Goal: Information Seeking & Learning: Learn about a topic

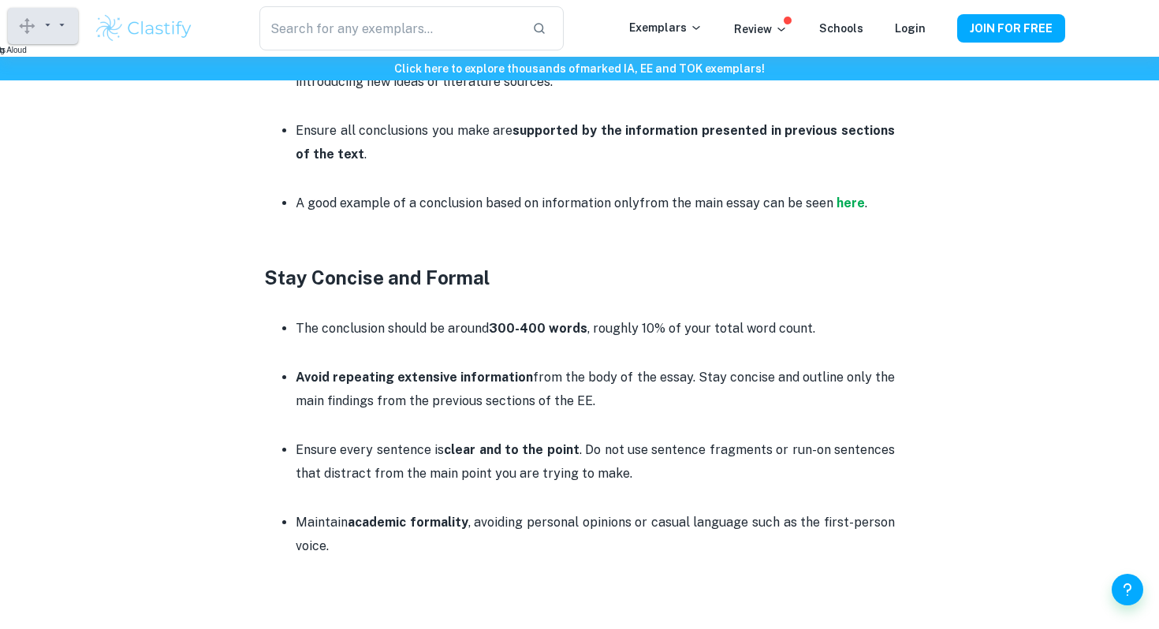
scroll to position [1606, 0]
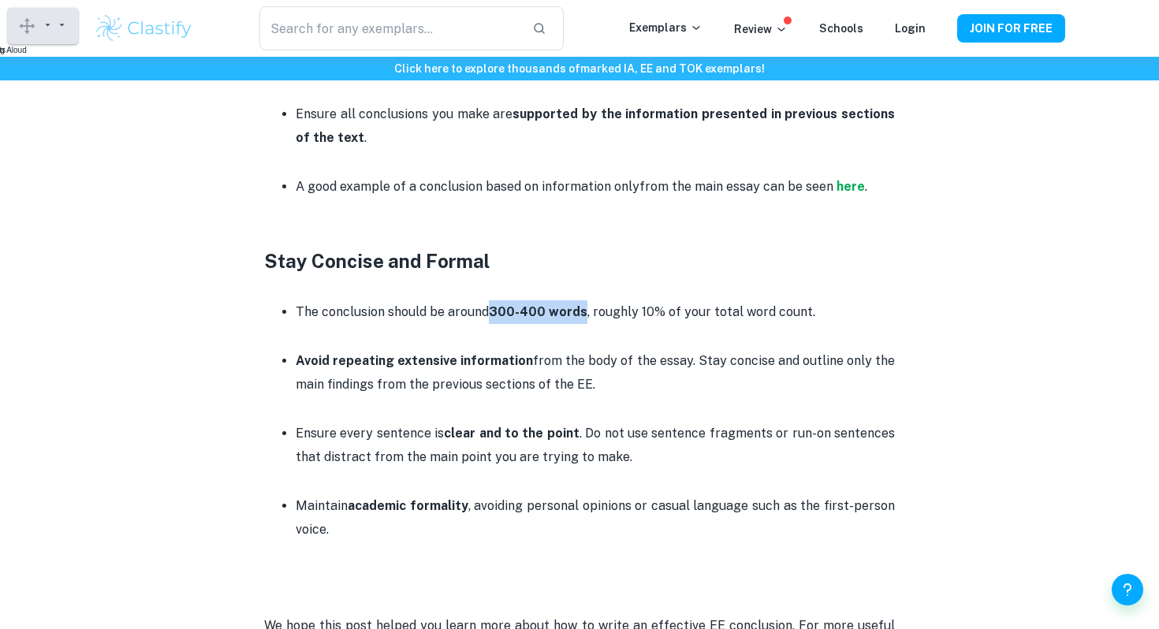
drag, startPoint x: 491, startPoint y: 313, endPoint x: 583, endPoint y: 311, distance: 91.5
click at [584, 311] on p "The conclusion should be around 300-400 words , roughly 10% of your total word …" at bounding box center [595, 312] width 599 height 24
click at [583, 311] on strong "300-400 words" at bounding box center [538, 311] width 99 height 15
drag, startPoint x: 797, startPoint y: 315, endPoint x: 776, endPoint y: 315, distance: 21.3
click at [776, 315] on p "The conclusion should be around 300-400 words , roughly 10% of your total word …" at bounding box center [595, 312] width 599 height 24
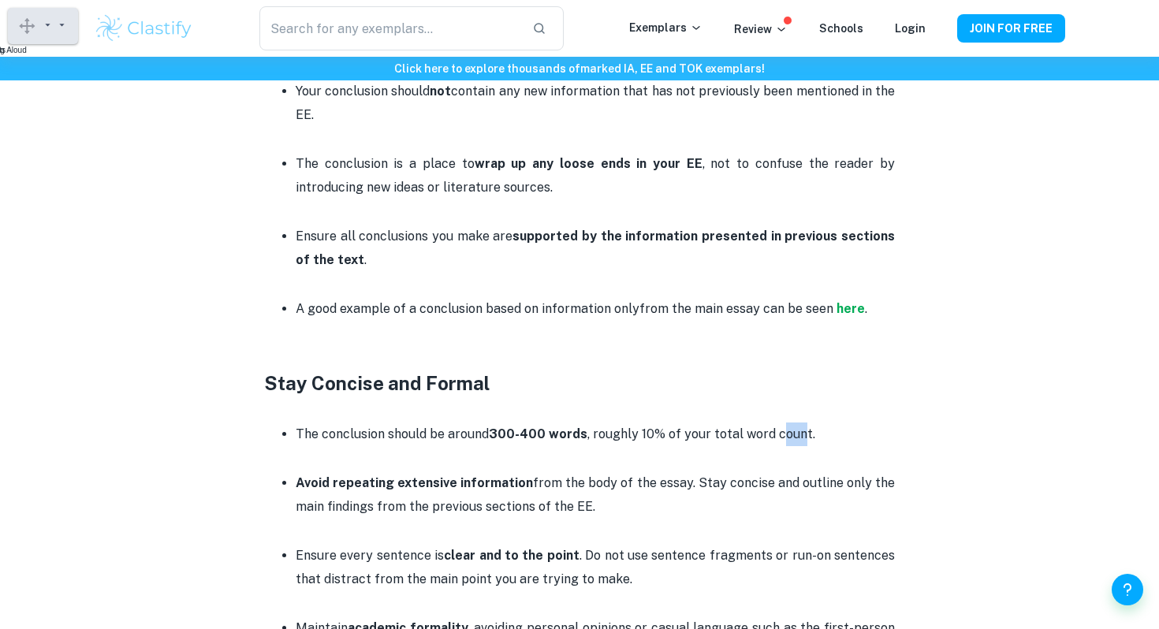
scroll to position [1477, 0]
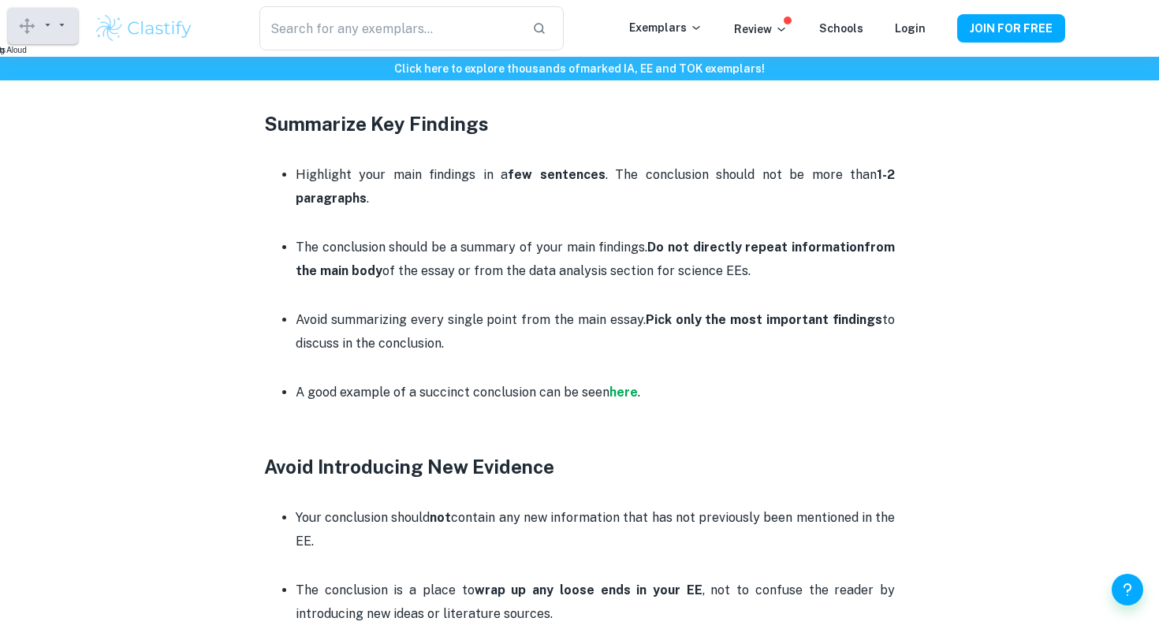
scroll to position [1002, 0]
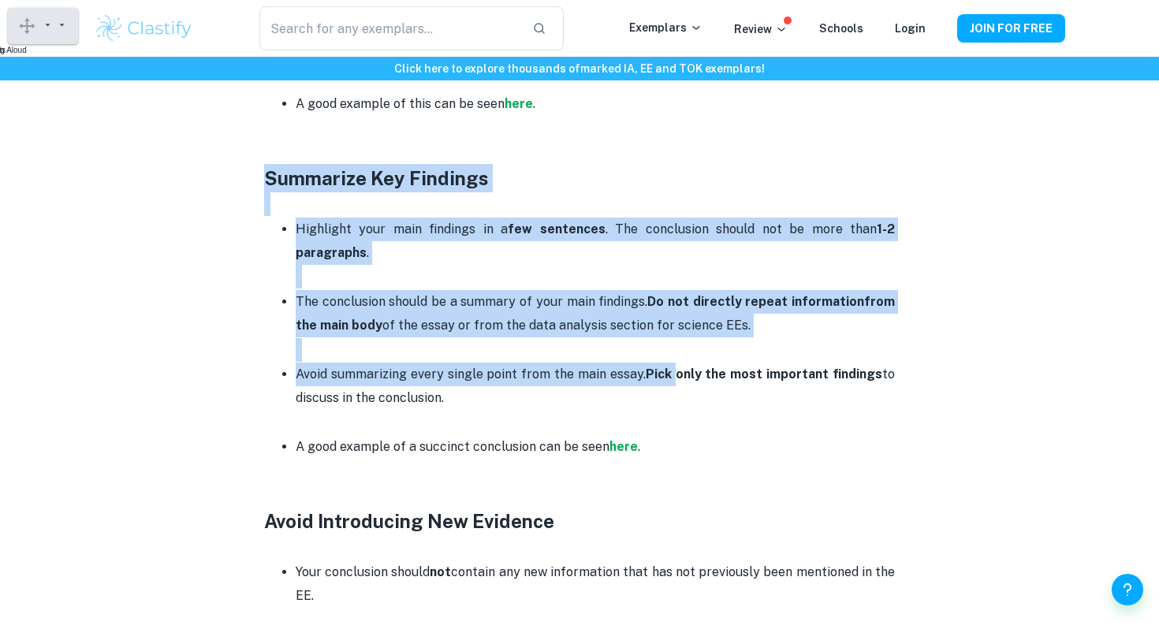
drag, startPoint x: 263, startPoint y: 170, endPoint x: 681, endPoint y: 373, distance: 464.5
click at [681, 373] on div "Extended Essay Conclusion Guide By Roxanne • April 11, 2025 Get feedback on you…" at bounding box center [580, 339] width 972 height 2441
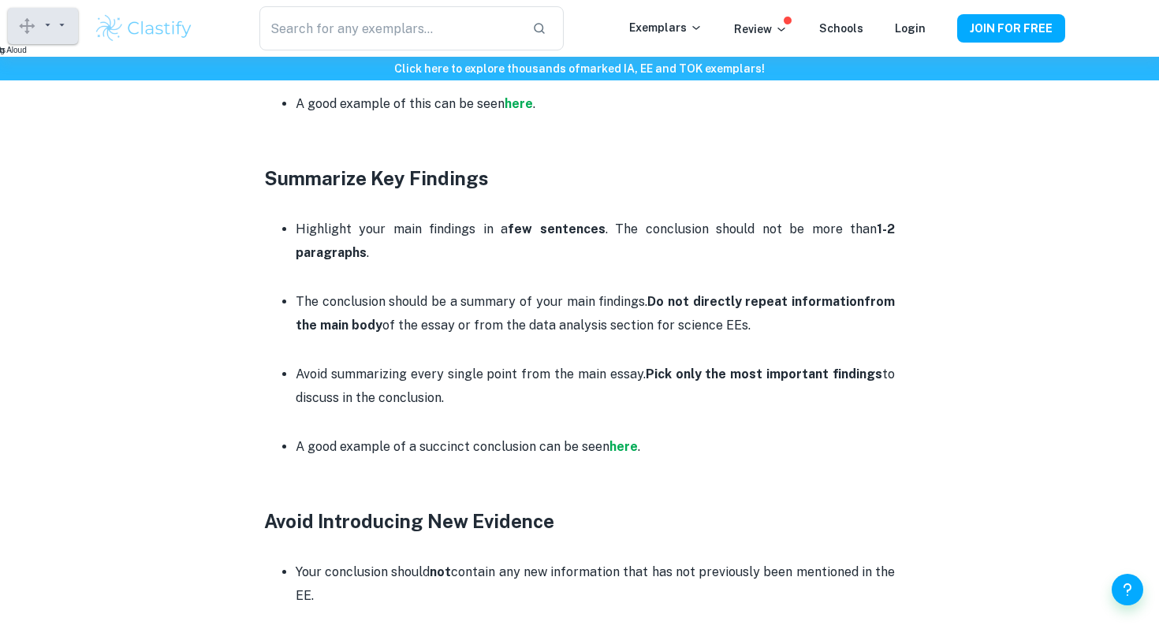
click at [677, 421] on p at bounding box center [595, 423] width 599 height 24
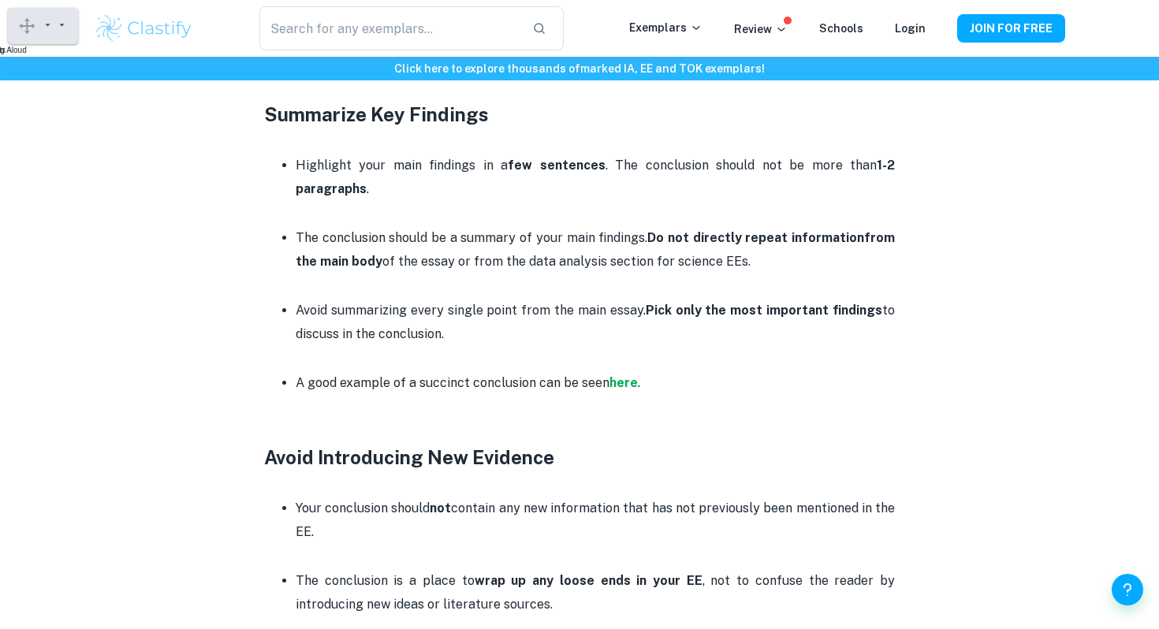
scroll to position [1058, 0]
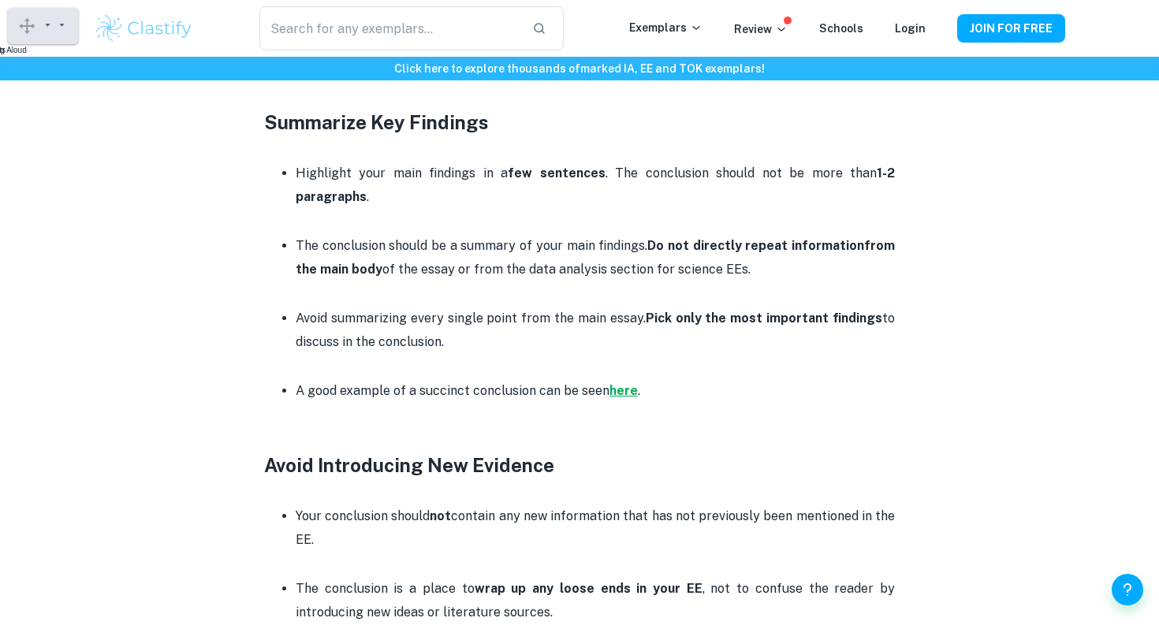
click at [627, 390] on strong "here" at bounding box center [624, 390] width 28 height 15
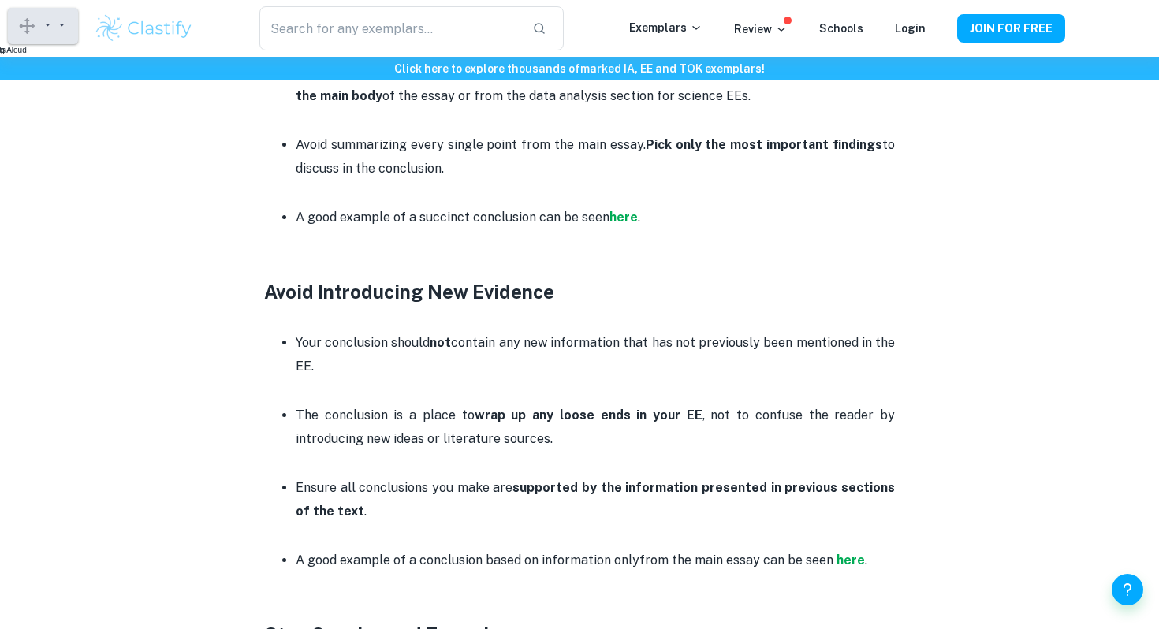
scroll to position [1247, 0]
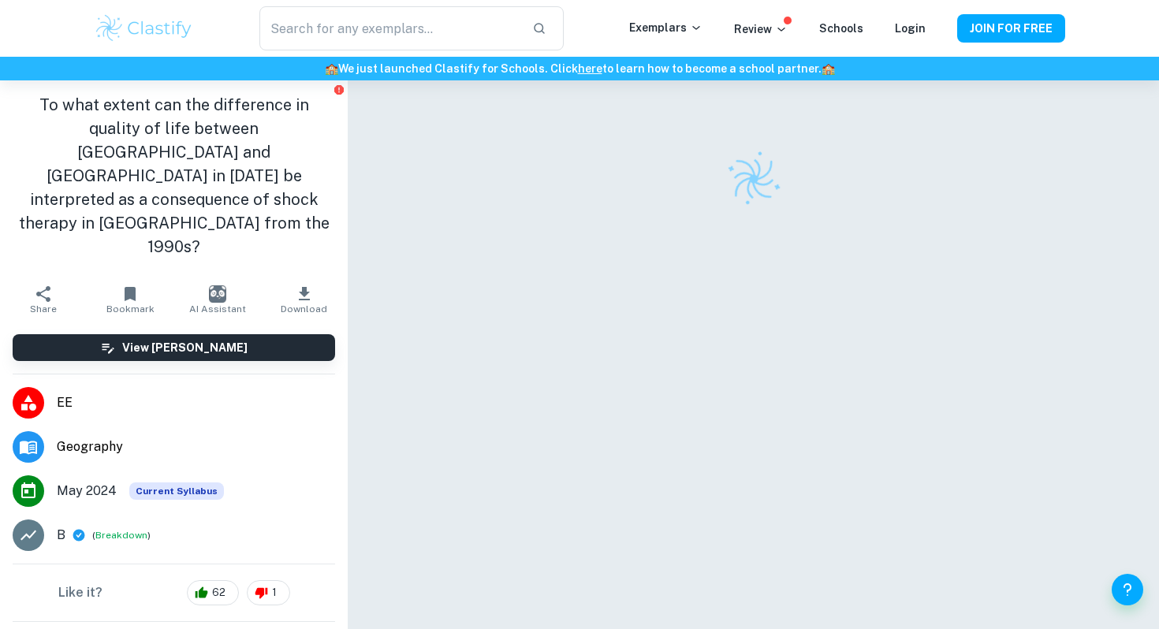
checkbox input "true"
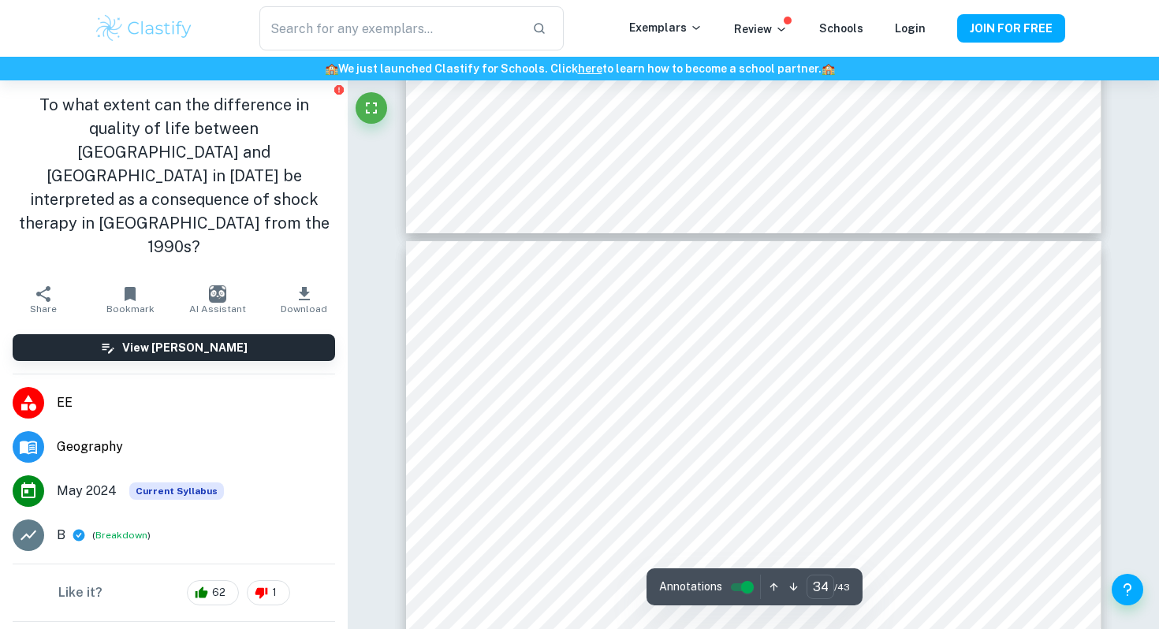
type input "33"
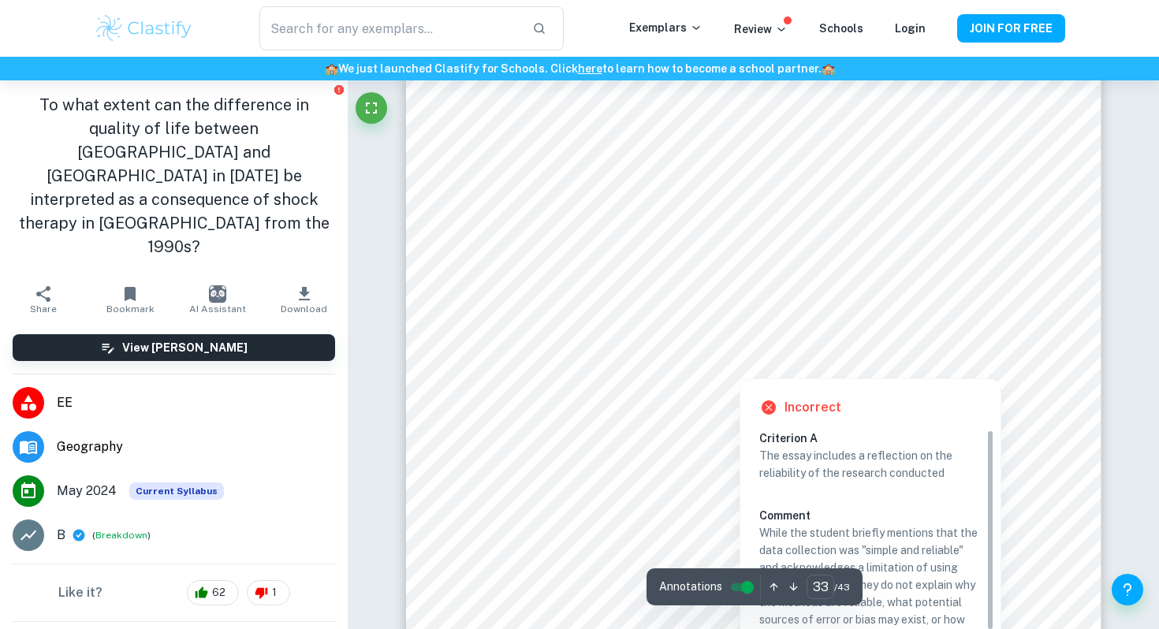
scroll to position [32968, 0]
